Goal: Task Accomplishment & Management: Complete application form

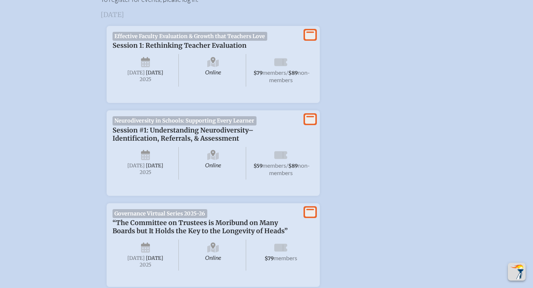
scroll to position [301, 0]
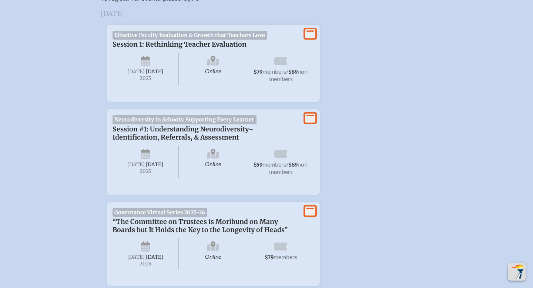
click at [276, 158] on icon at bounding box center [280, 154] width 13 height 8
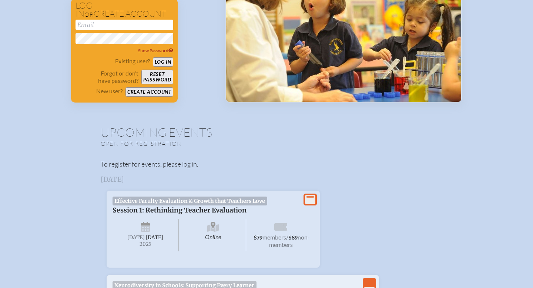
scroll to position [133, 0]
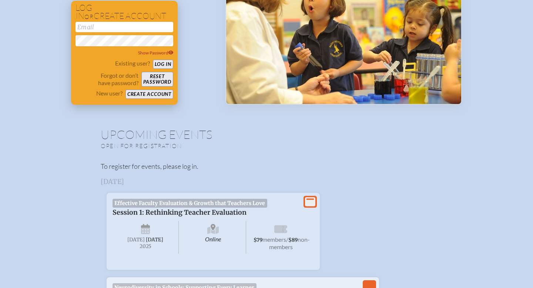
click at [164, 75] on button "Reset password" at bounding box center [157, 79] width 32 height 15
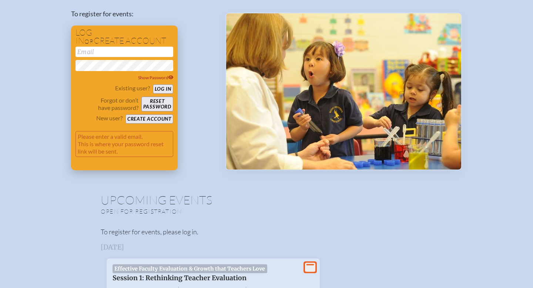
scroll to position [104, 0]
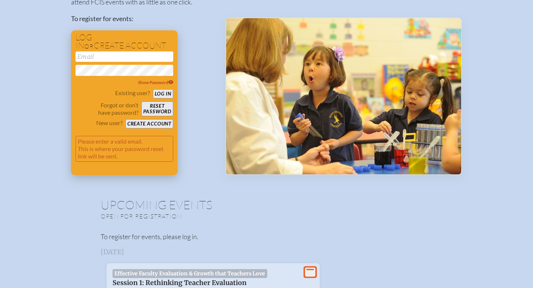
click at [151, 111] on button "Reset password" at bounding box center [157, 108] width 32 height 15
click at [150, 127] on button "Create account" at bounding box center [149, 123] width 48 height 9
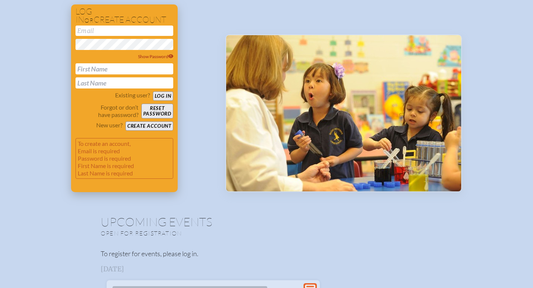
scroll to position [129, 0]
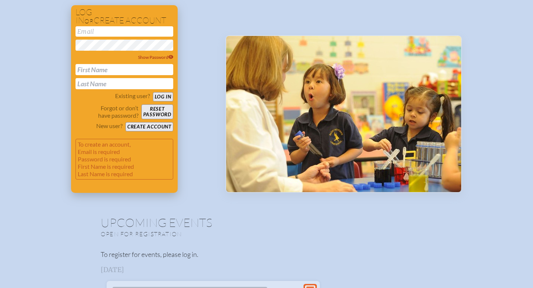
click at [123, 33] on input "email" at bounding box center [124, 31] width 98 height 10
type input "[EMAIL_ADDRESS][DOMAIN_NAME]"
type input "[PERSON_NAME]"
click at [164, 99] on button "Log in" at bounding box center [163, 96] width 20 height 9
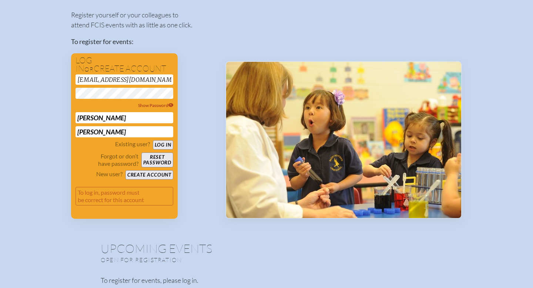
scroll to position [63, 0]
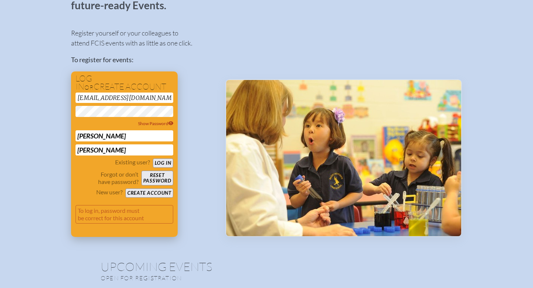
click at [151, 192] on button "Create account" at bounding box center [149, 192] width 48 height 9
click at [156, 175] on button "Reset password" at bounding box center [157, 178] width 32 height 15
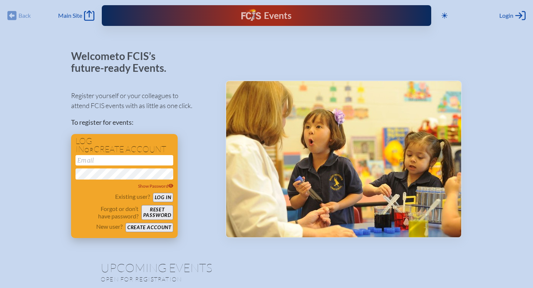
click at [133, 164] on input "email" at bounding box center [124, 160] width 98 height 10
type input "hrama"
click at [154, 19] on div "Events Future Ready" at bounding box center [266, 15] width 329 height 21
click at [267, 17] on div "Events" at bounding box center [266, 15] width 50 height 13
